Goal: Information Seeking & Learning: Understand process/instructions

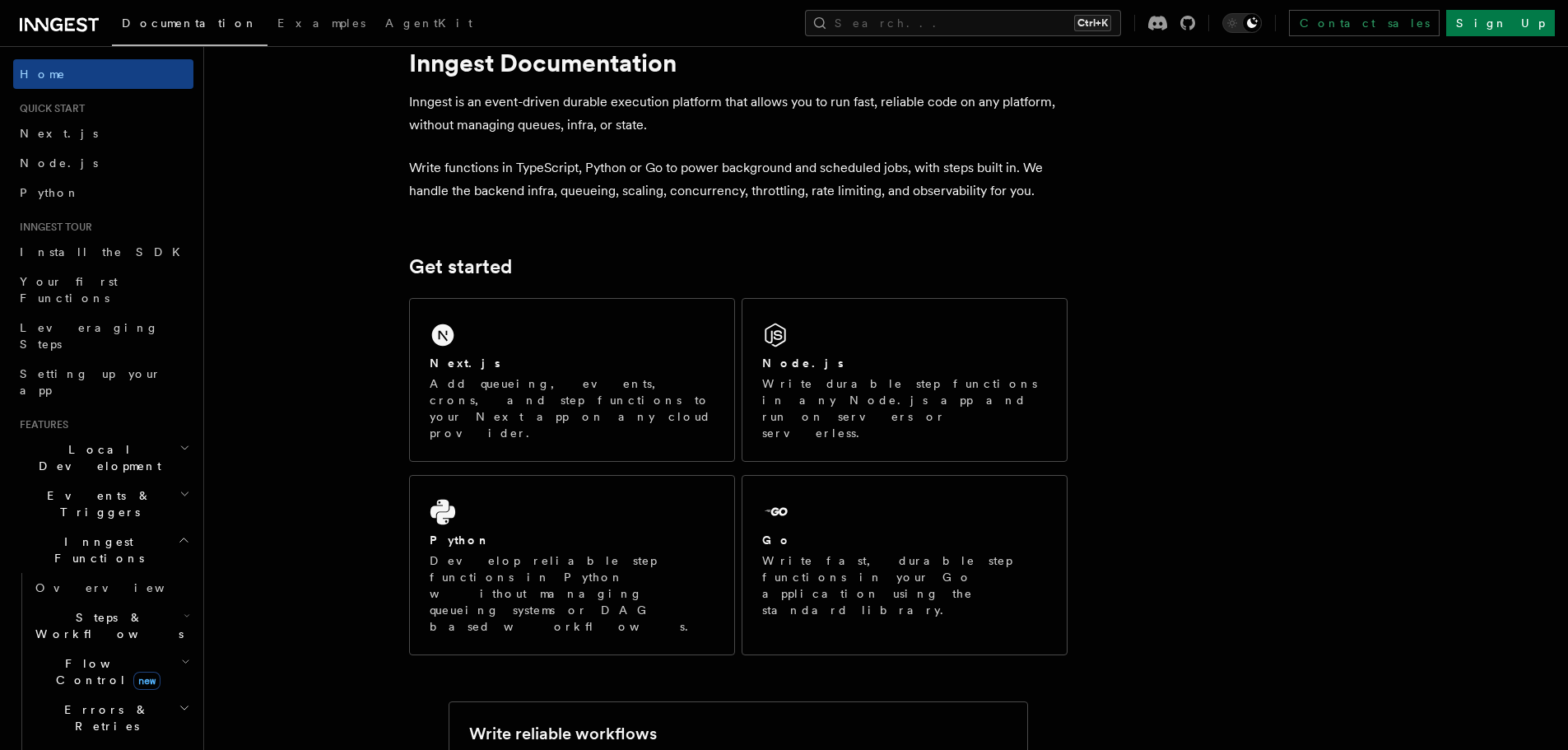
scroll to position [82, 0]
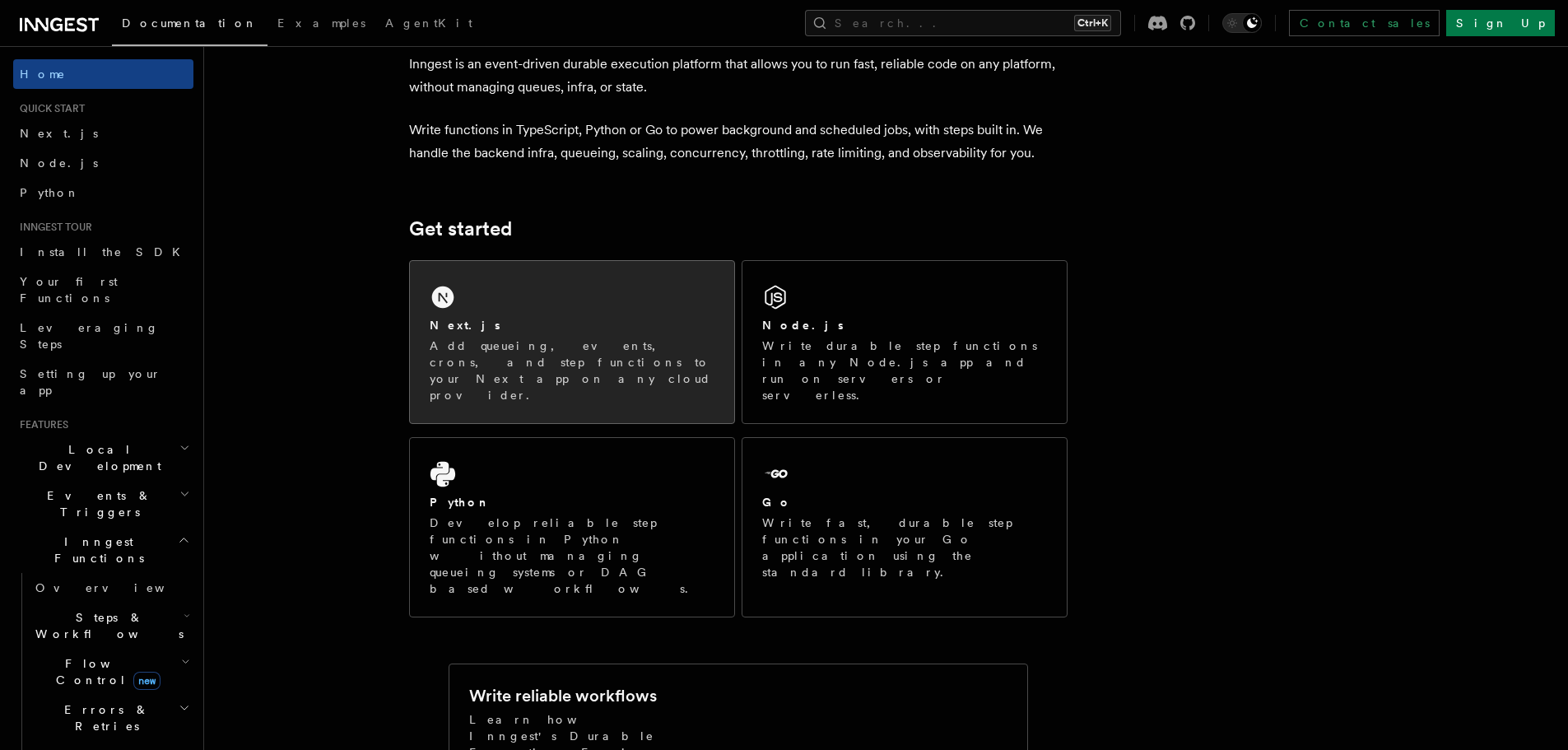
click at [561, 332] on div "Next.js" at bounding box center [572, 326] width 285 height 17
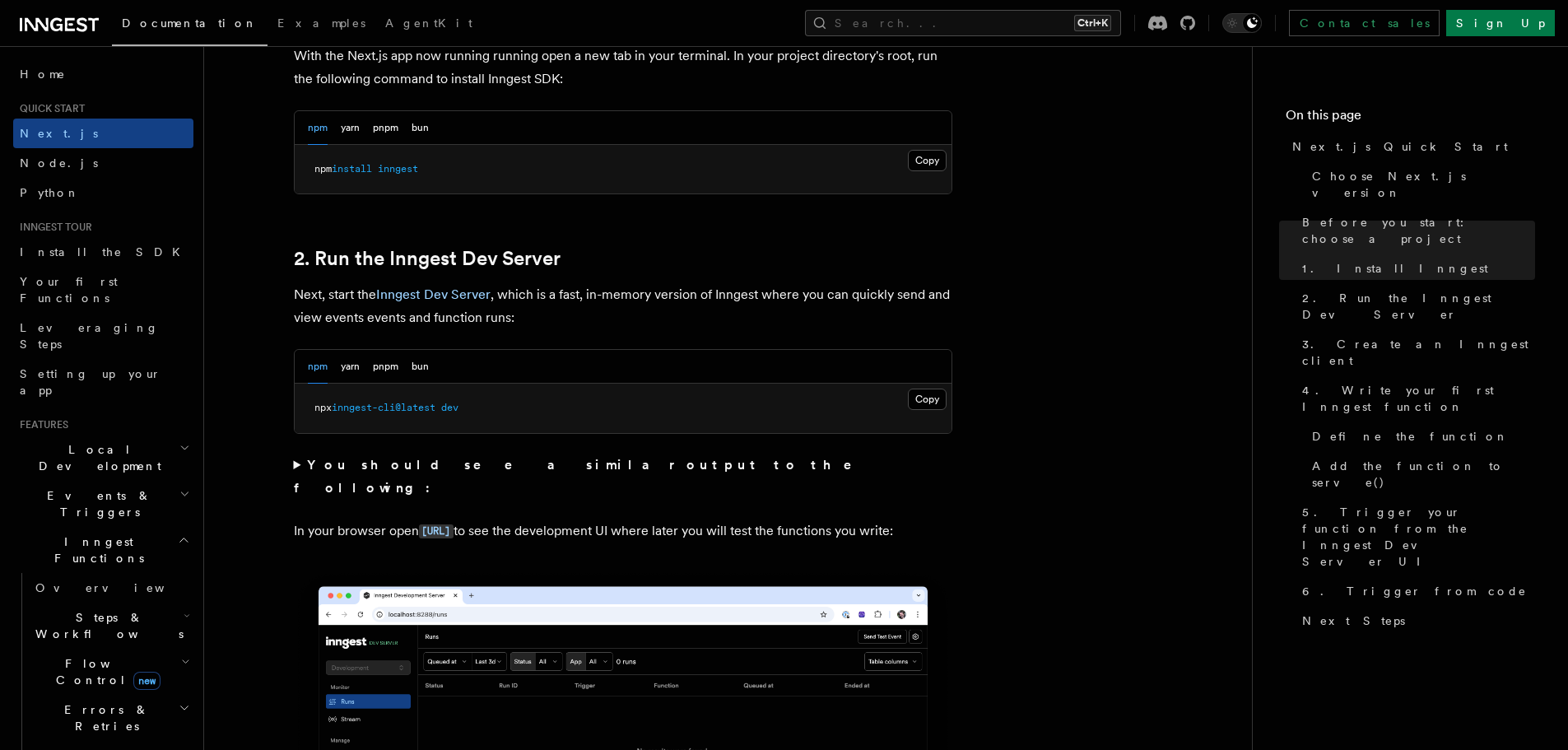
scroll to position [1070, 0]
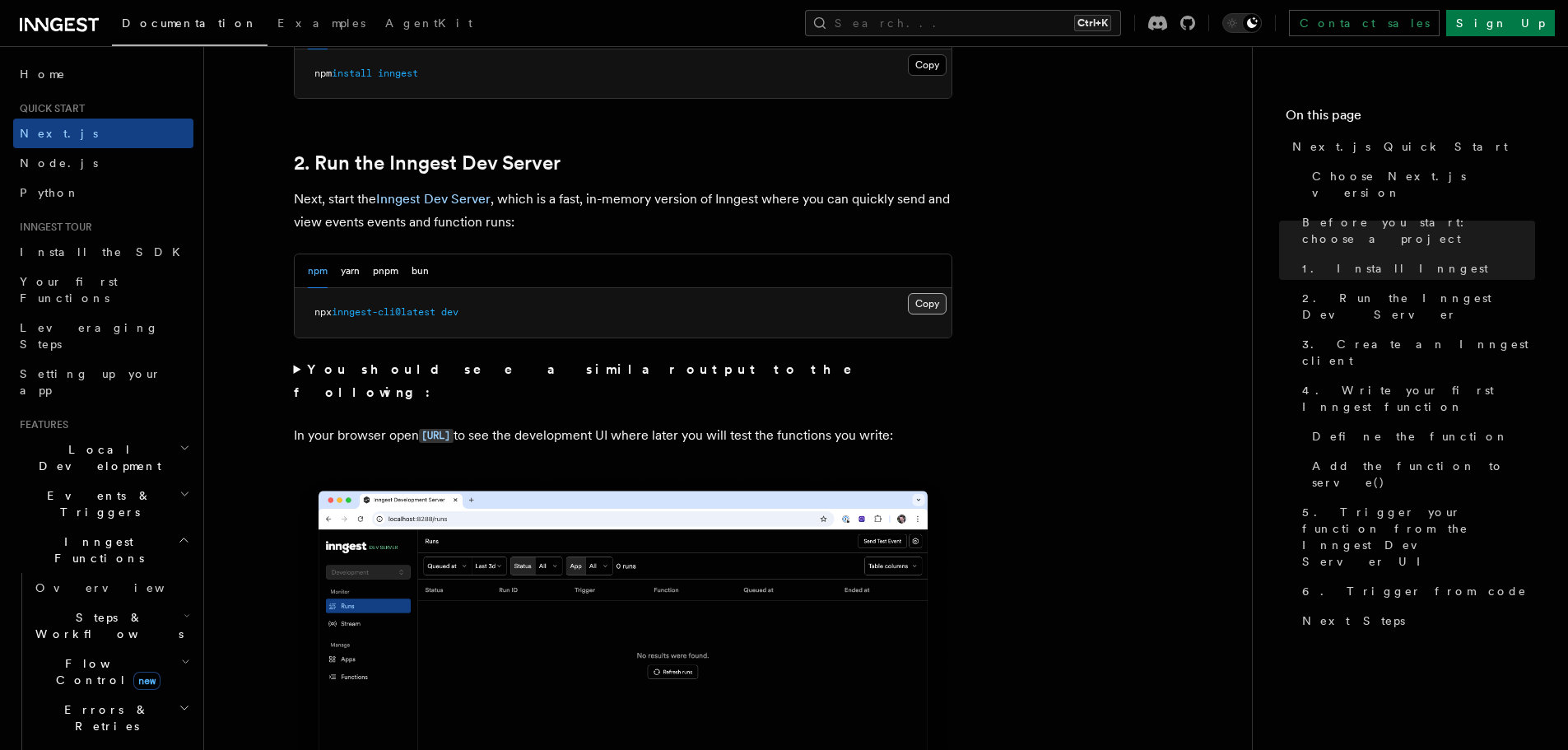
click at [933, 304] on button "Copy Copied" at bounding box center [927, 303] width 39 height 22
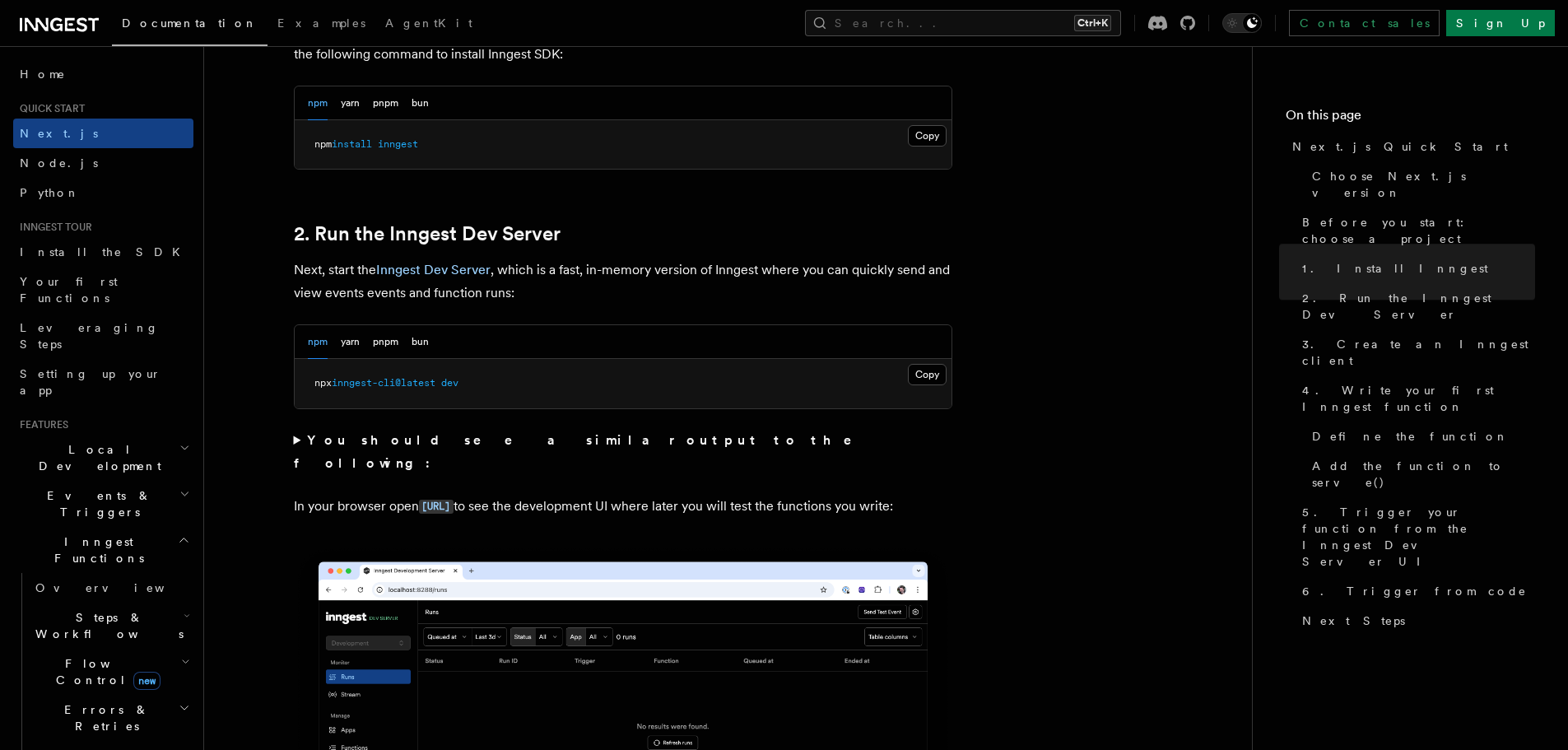
scroll to position [988, 0]
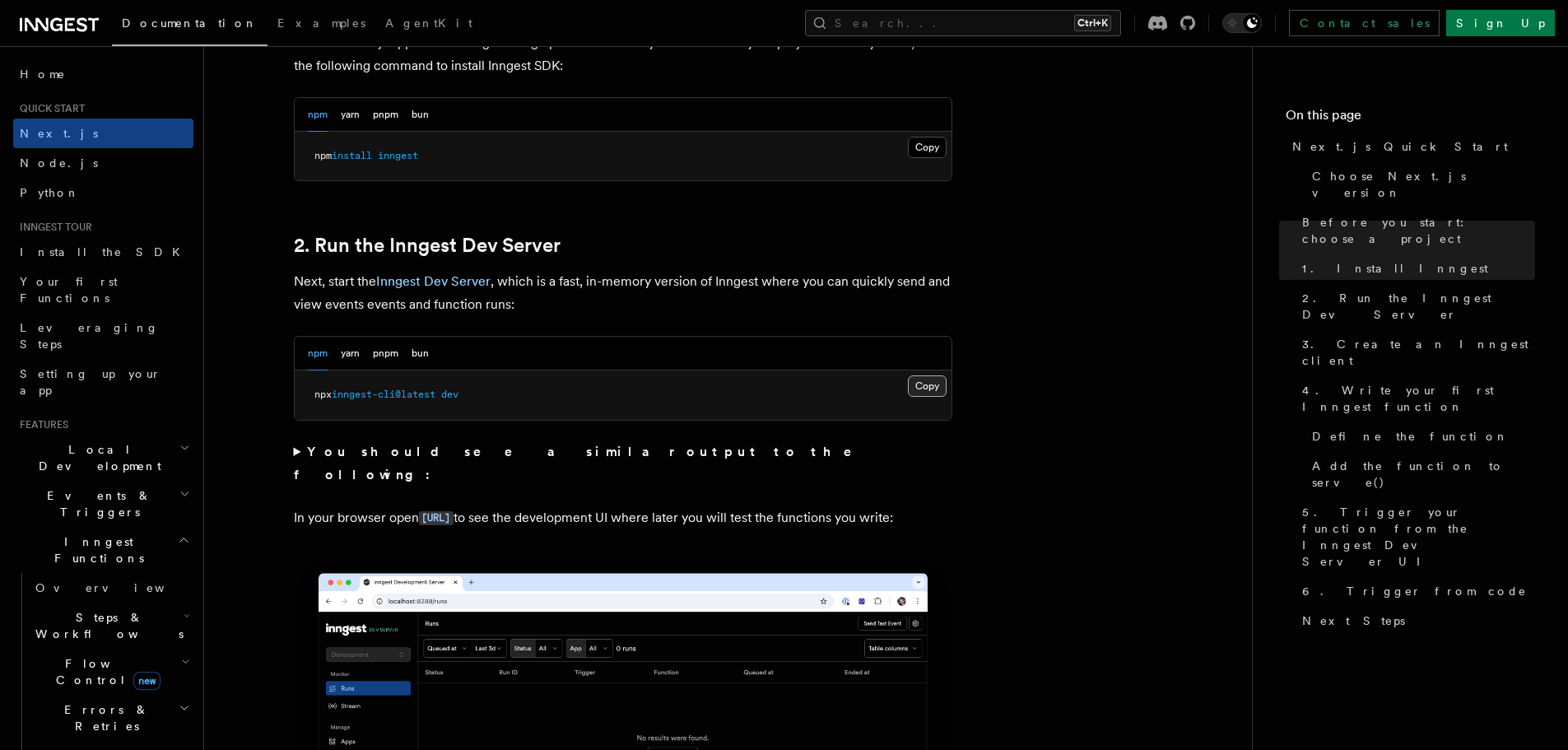
click at [911, 381] on button "Copy Copied" at bounding box center [927, 386] width 39 height 22
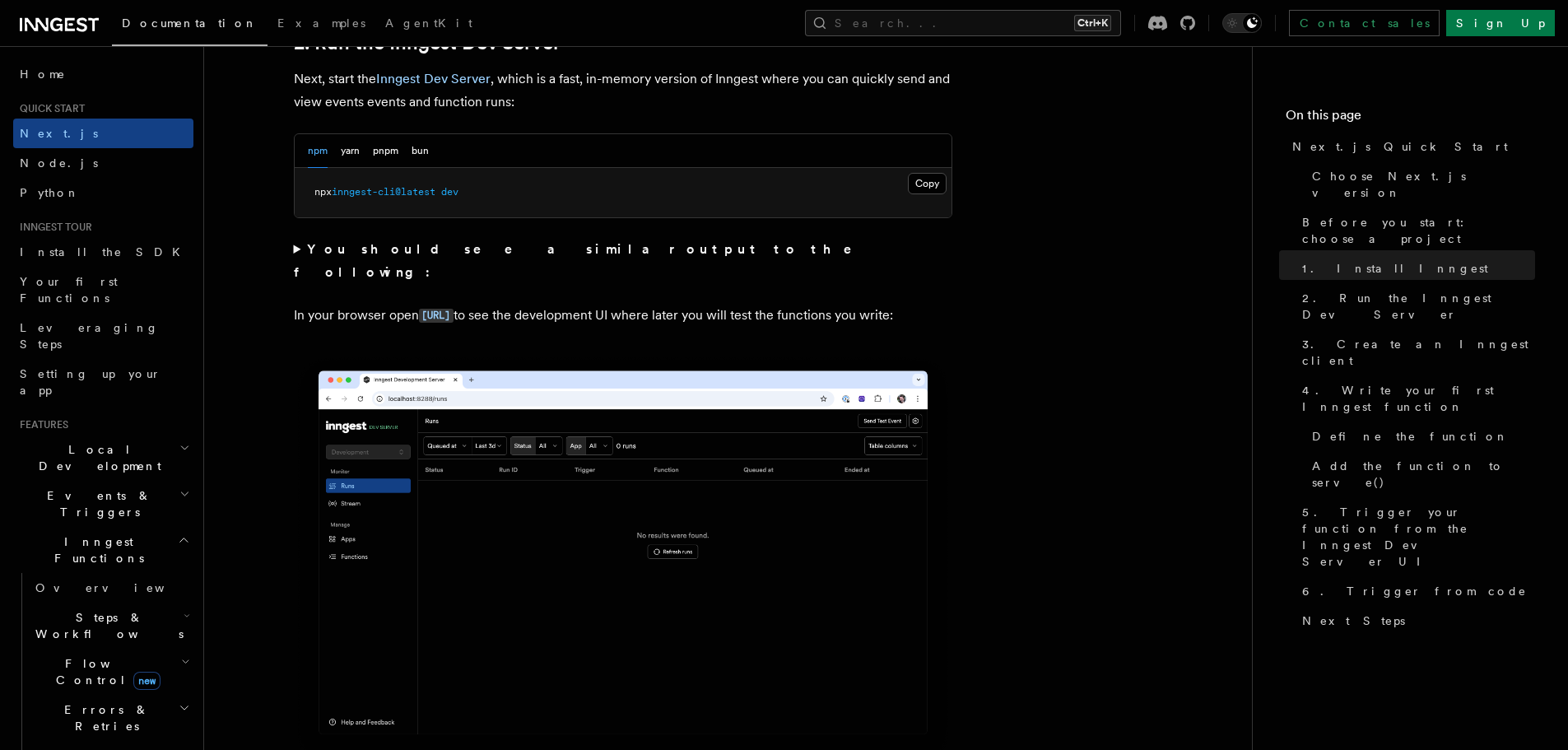
scroll to position [1153, 0]
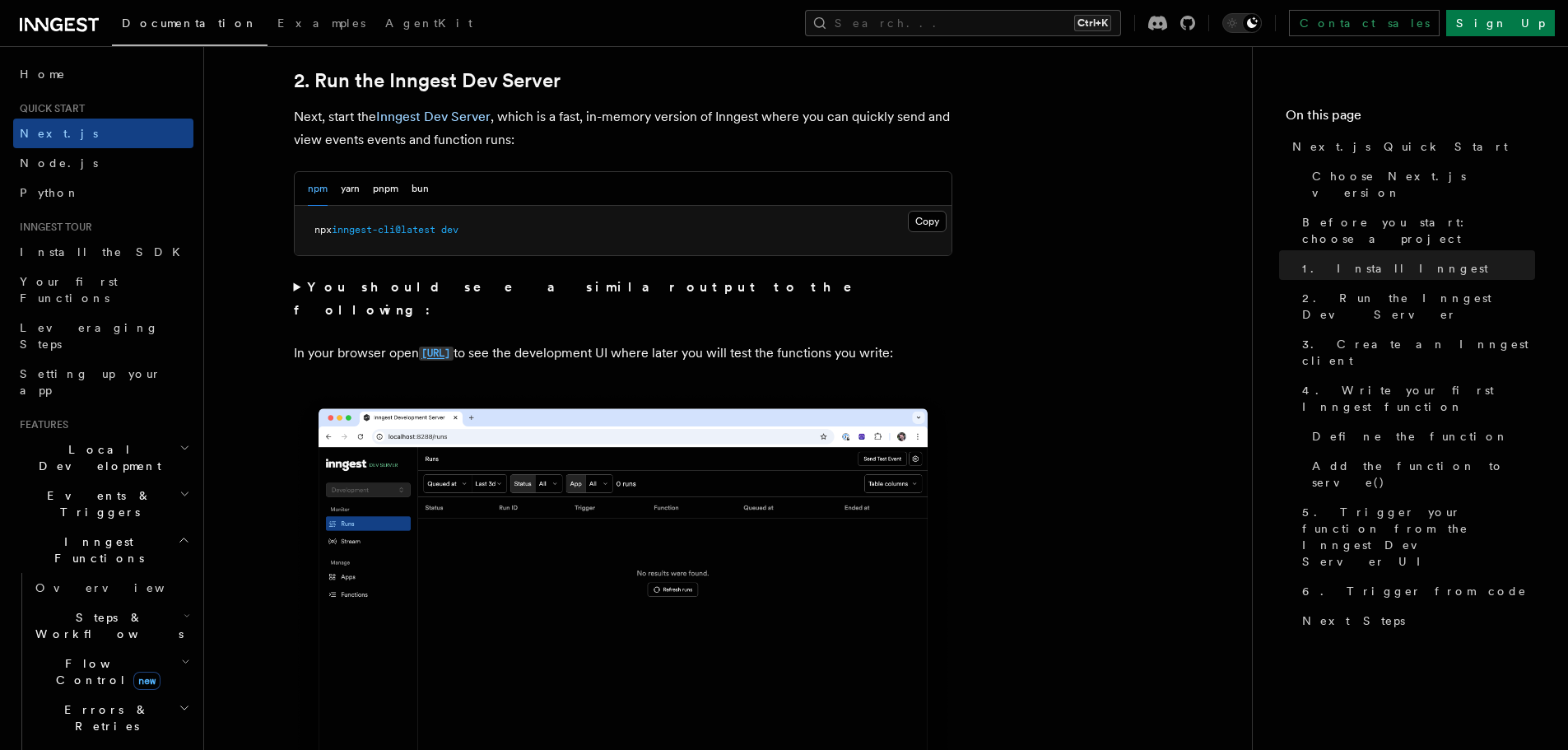
click at [453, 347] on code "[URL]" at bounding box center [436, 353] width 35 height 14
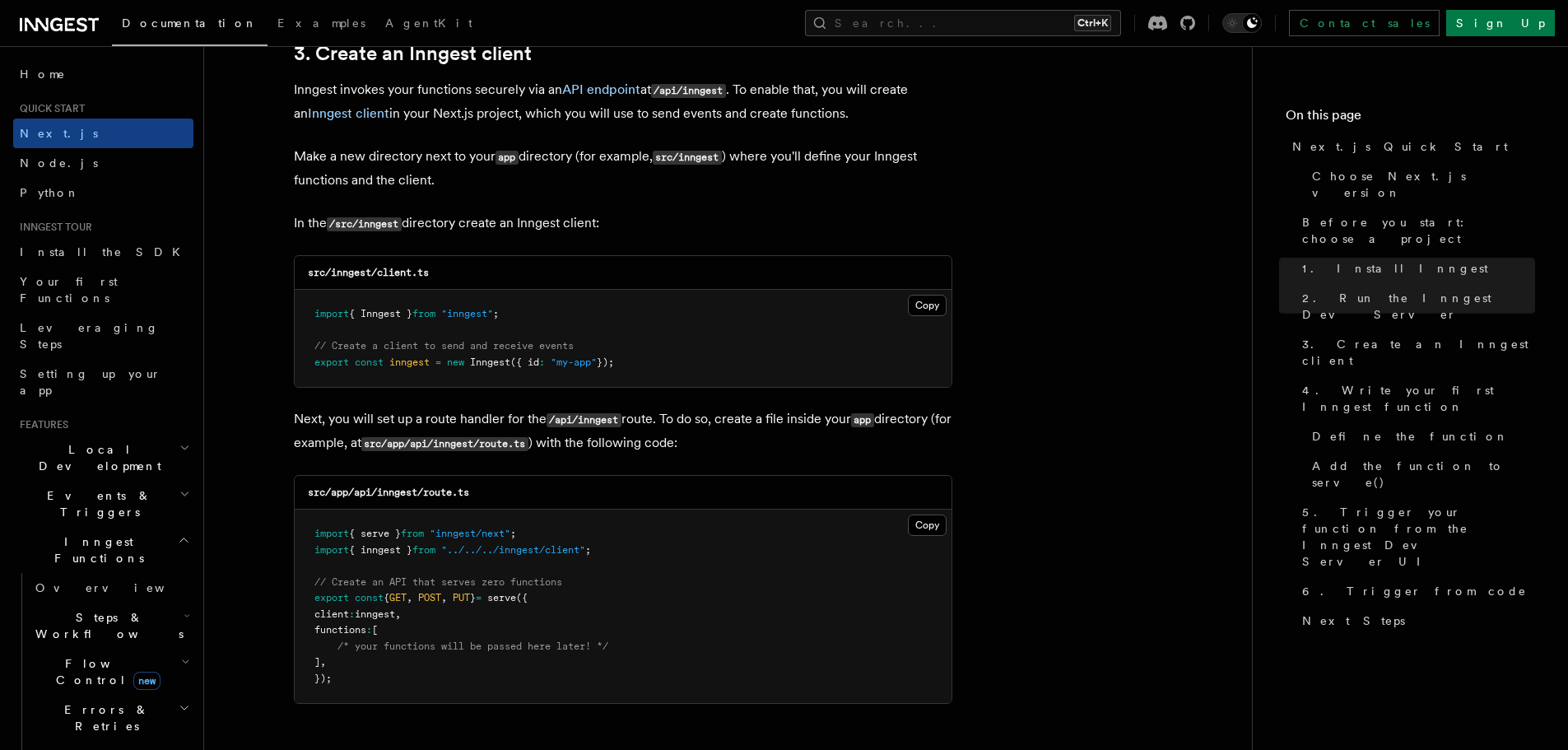
scroll to position [1976, 0]
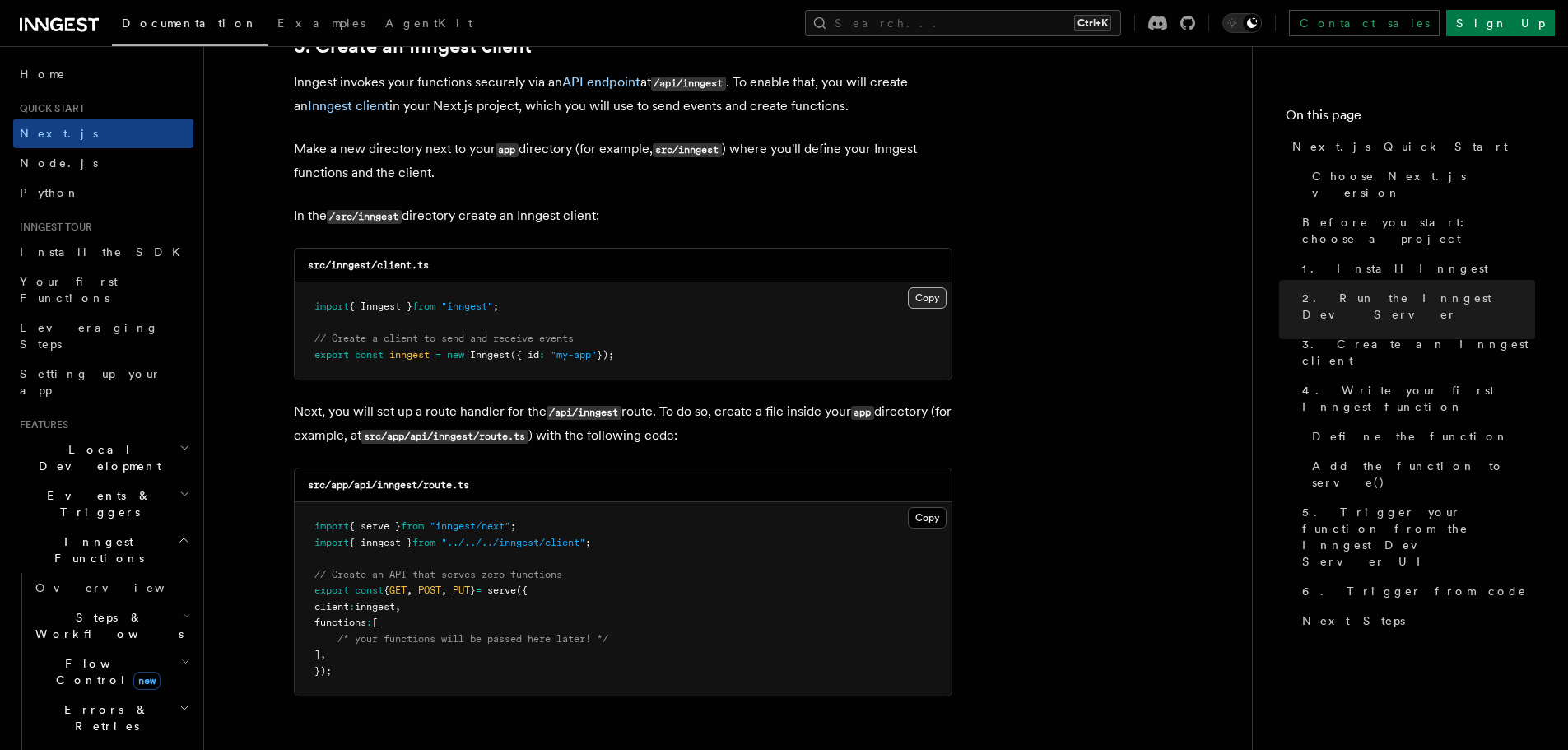
click at [927, 298] on button "Copy Copied" at bounding box center [927, 298] width 39 height 22
